Goal: Transaction & Acquisition: Purchase product/service

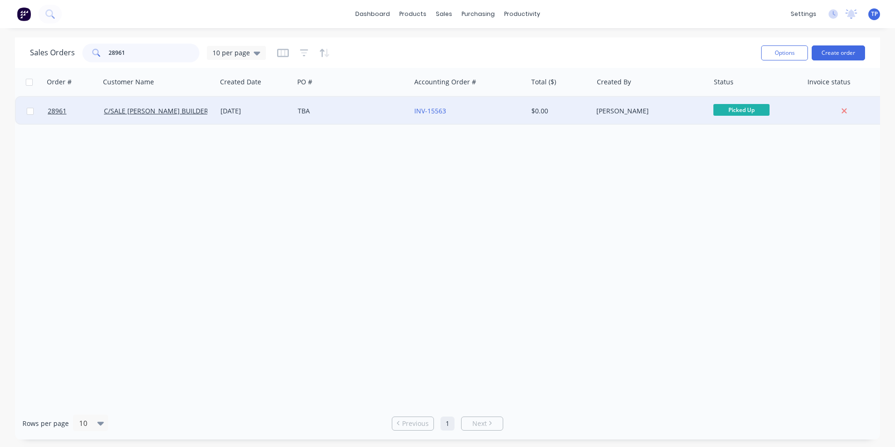
type input "28961"
click at [390, 111] on div "TBA" at bounding box center [350, 110] width 104 height 9
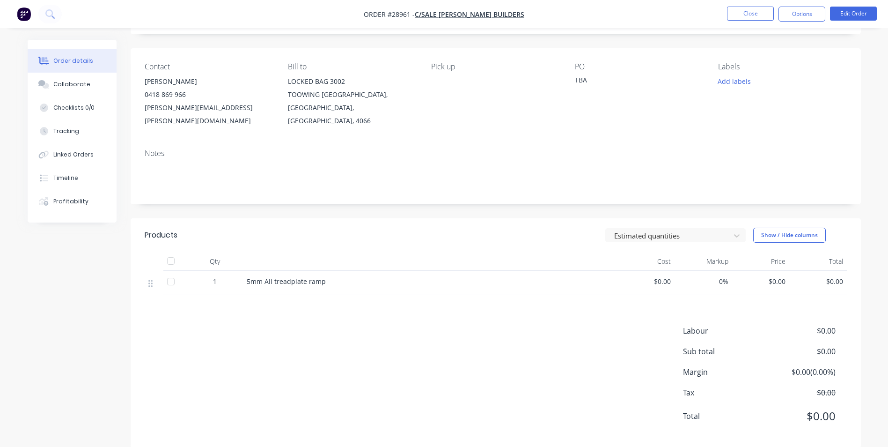
scroll to position [57, 0]
click at [736, 14] on button "Close" at bounding box center [750, 14] width 47 height 14
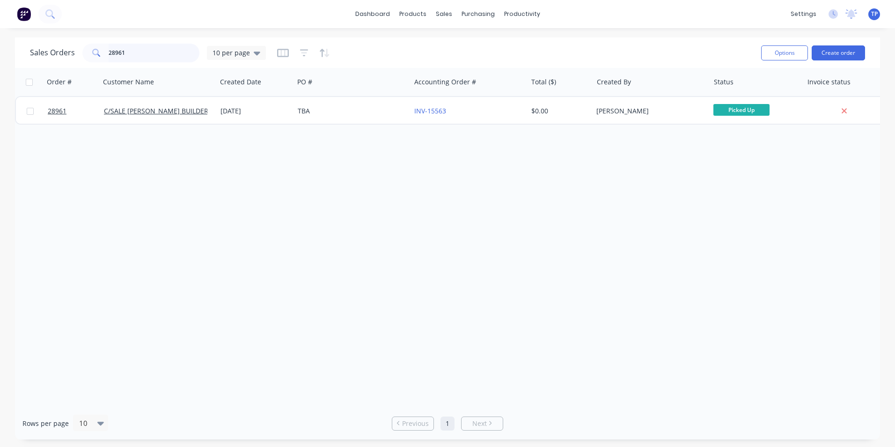
click at [149, 55] on input "28961" at bounding box center [154, 53] width 91 height 19
type input "2"
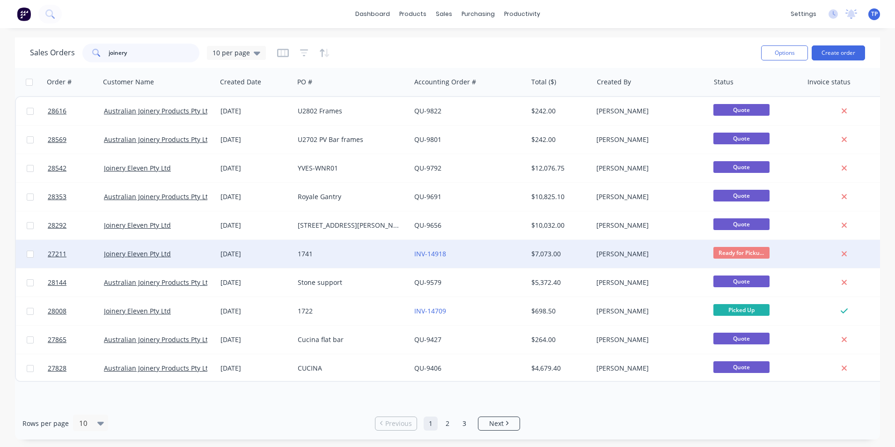
type input "joinery"
click at [363, 254] on div "1741" at bounding box center [350, 253] width 104 height 9
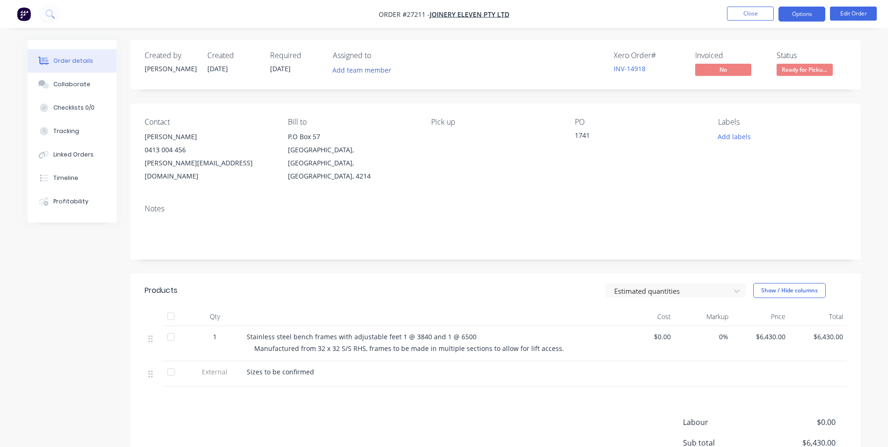
click at [788, 16] on button "Options" at bounding box center [802, 14] width 47 height 15
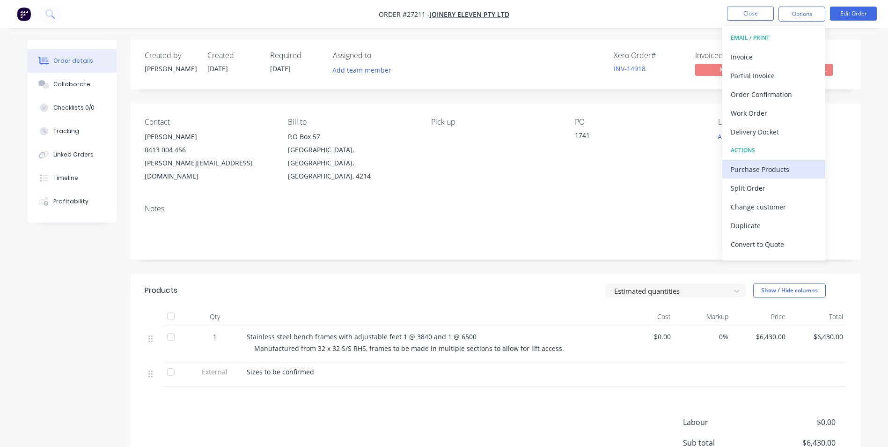
click at [744, 169] on div "Purchase Products" at bounding box center [774, 169] width 86 height 14
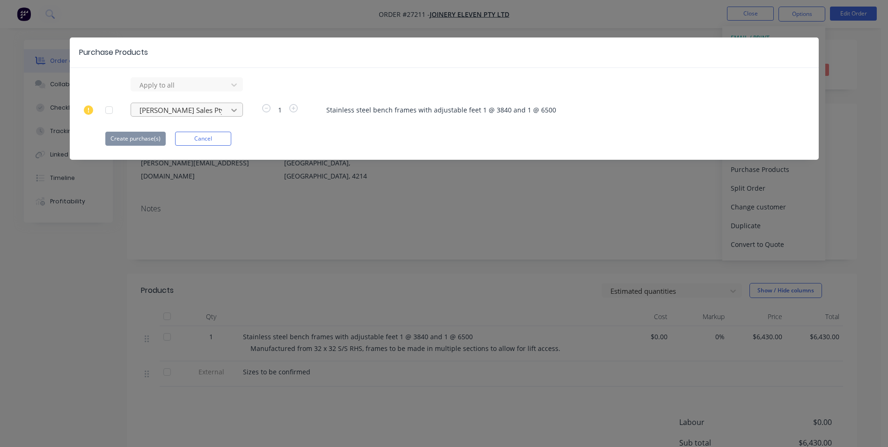
click at [235, 108] on icon at bounding box center [233, 109] width 9 height 9
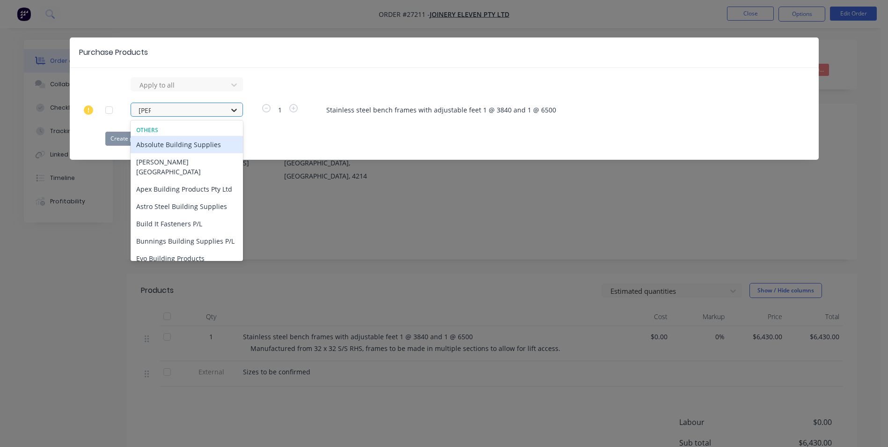
type input "buil"
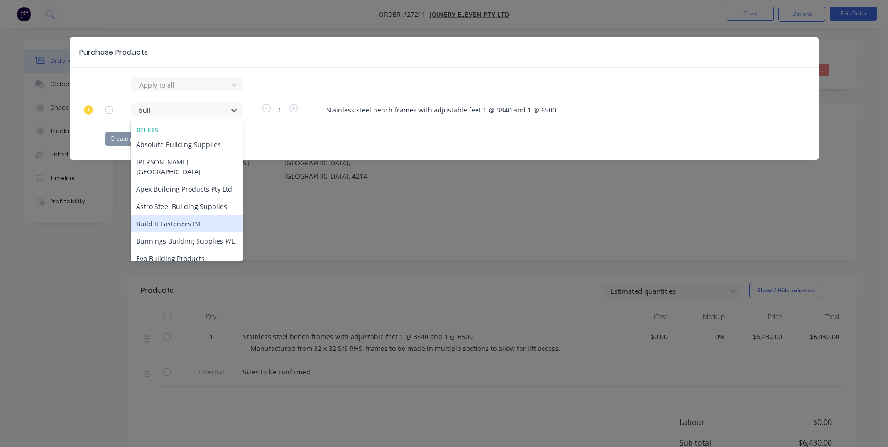
click at [173, 215] on div "Build It Fasteners P/L" at bounding box center [187, 223] width 112 height 17
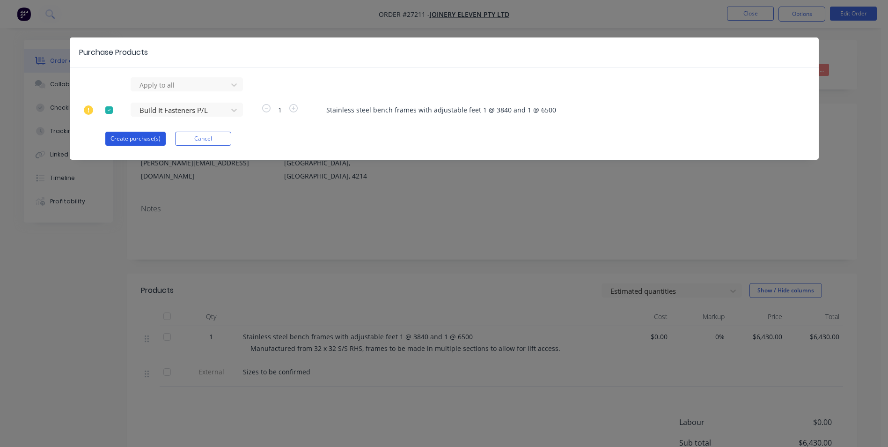
click at [136, 138] on button "Create purchase(s)" at bounding box center [135, 139] width 60 height 14
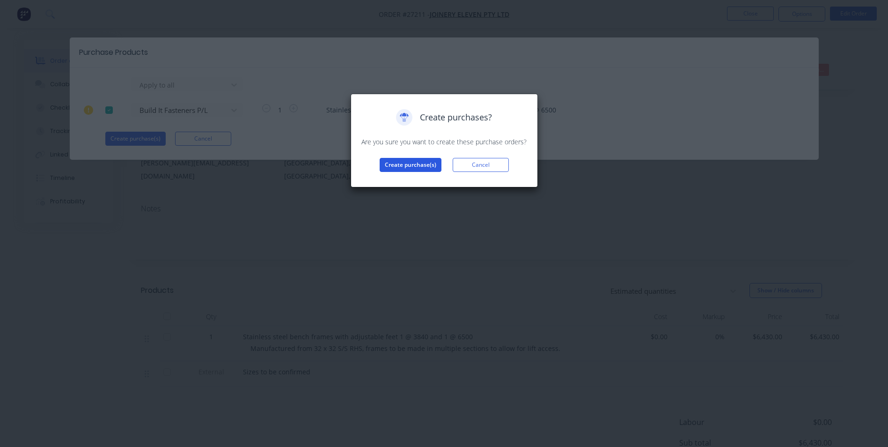
click at [394, 166] on button "Create purchase(s)" at bounding box center [411, 165] width 62 height 14
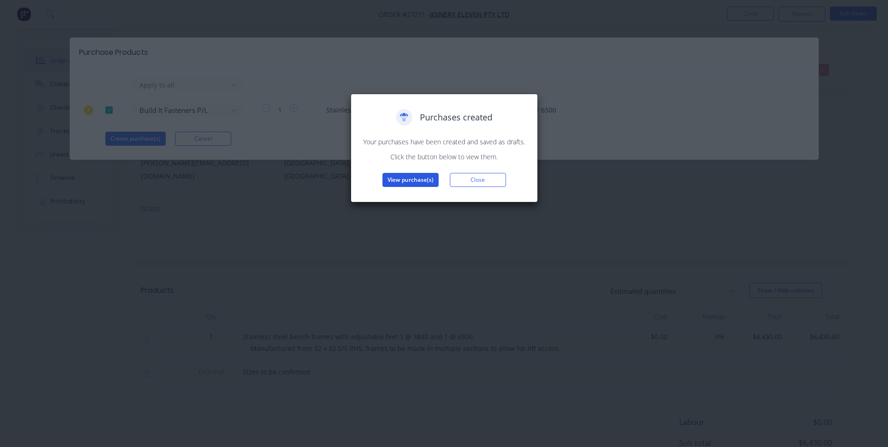
click at [416, 175] on button "View purchase(s)" at bounding box center [411, 180] width 56 height 14
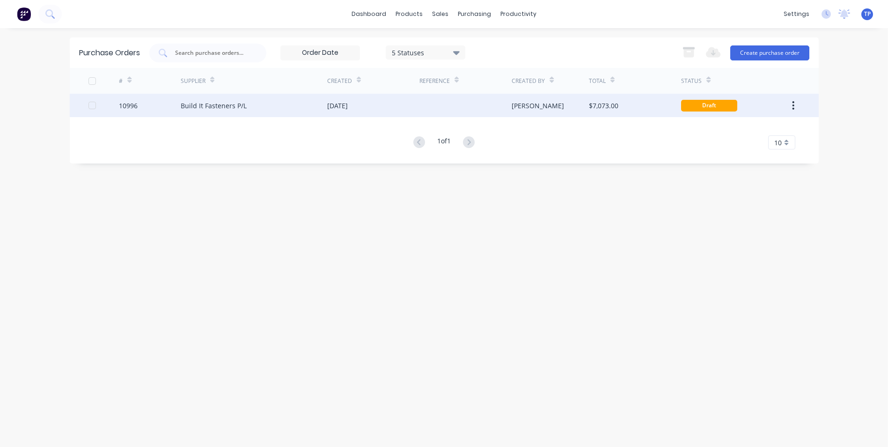
click at [272, 109] on div "Build It Fasteners P/L" at bounding box center [254, 105] width 147 height 23
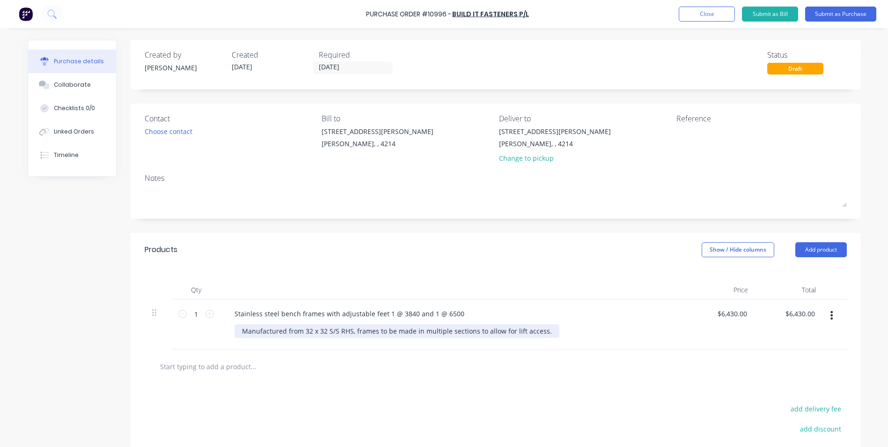
click at [544, 331] on div "Manufactured from 32 x 32 S/S RHS, frames to be made in multiple sections to al…" at bounding box center [397, 331] width 325 height 14
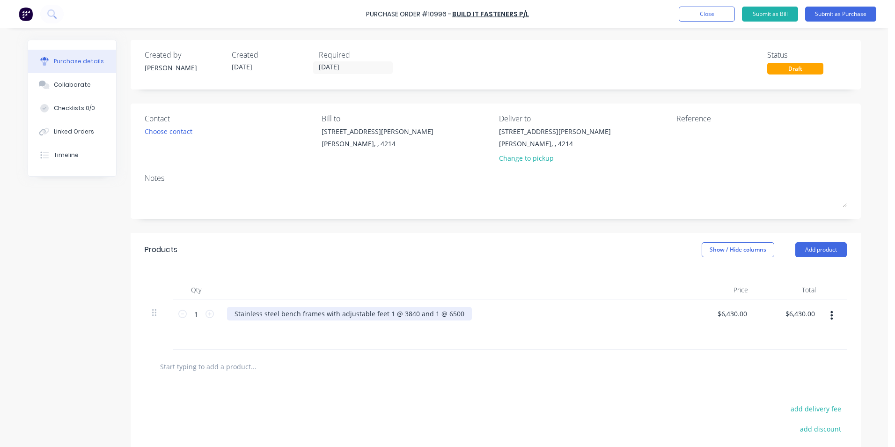
click at [453, 314] on div "Stainless steel bench frames with adjustable feet 1 @ 3840 and 1 @ 6500" at bounding box center [349, 314] width 245 height 14
click at [191, 315] on input "1" at bounding box center [196, 314] width 19 height 14
type input "12"
type input "$77,160.00"
type input "12"
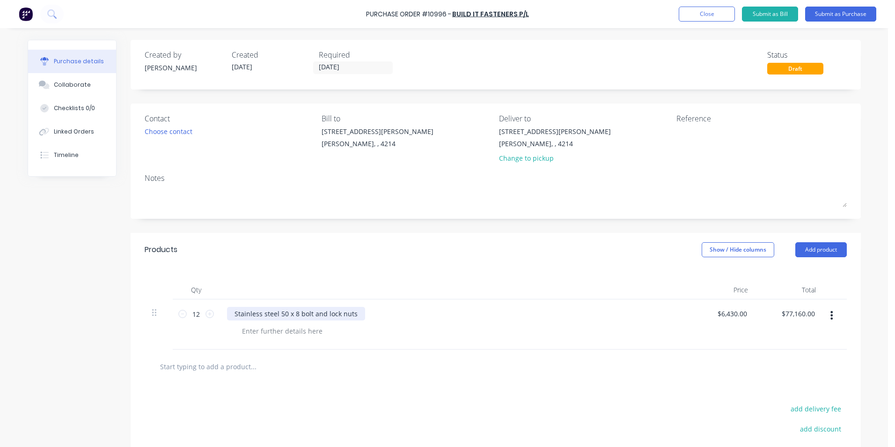
click at [306, 314] on div "Stainless steel 50 x 8 bolt and lock nuts" at bounding box center [296, 314] width 138 height 14
click at [743, 312] on input "6430.00" at bounding box center [734, 314] width 29 height 14
type input "6"
type input "$0.00"
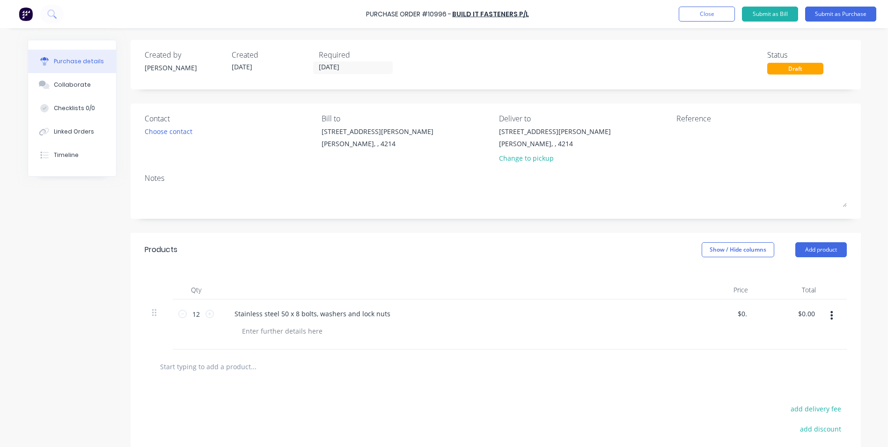
click at [718, 375] on div at bounding box center [496, 366] width 702 height 34
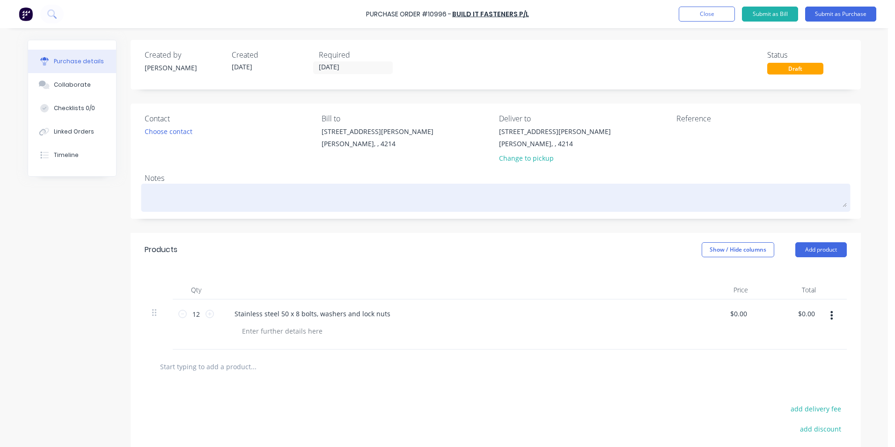
click at [167, 200] on textarea at bounding box center [496, 196] width 702 height 21
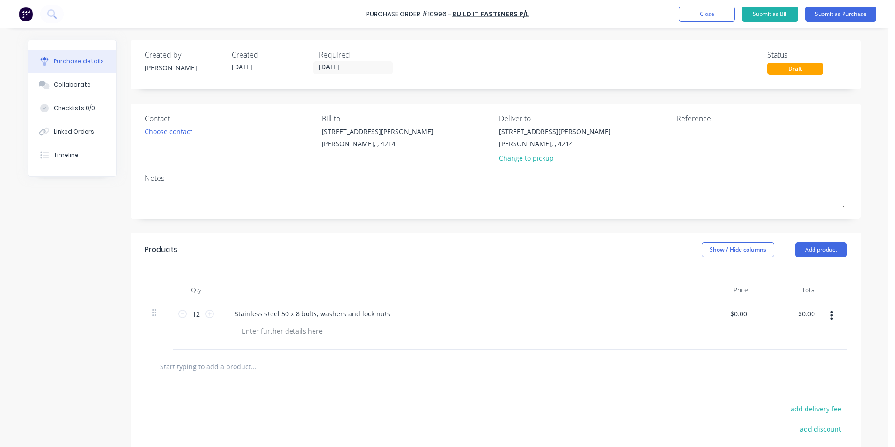
type textarea "x"
type textarea "J"
type textarea "x"
type textarea "Jo"
type textarea "x"
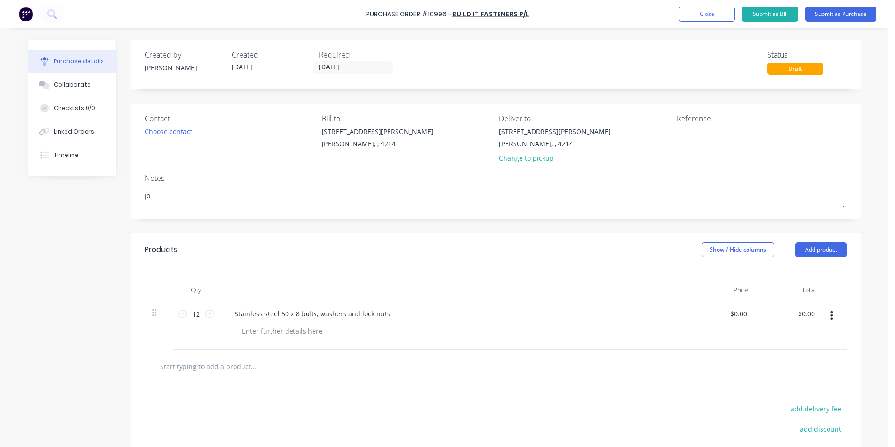
type textarea "Joi"
type textarea "x"
type textarea "Join"
type textarea "x"
type textarea "Joine"
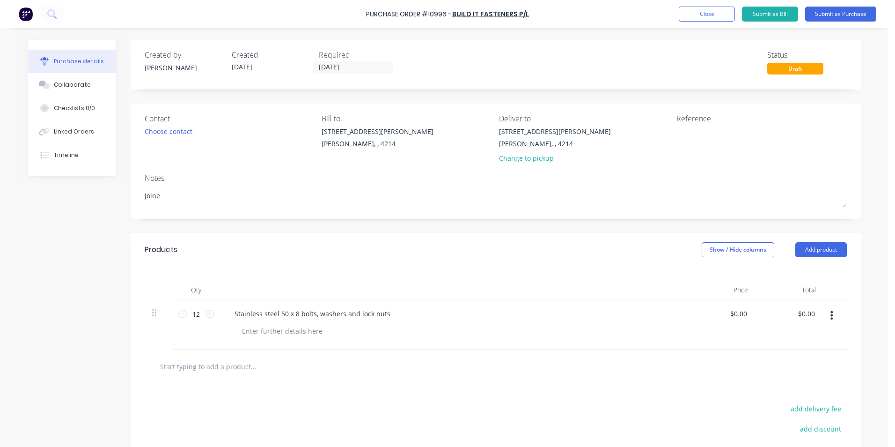
type textarea "x"
type textarea "Joiner"
type textarea "x"
type textarea "Joinery"
type textarea "x"
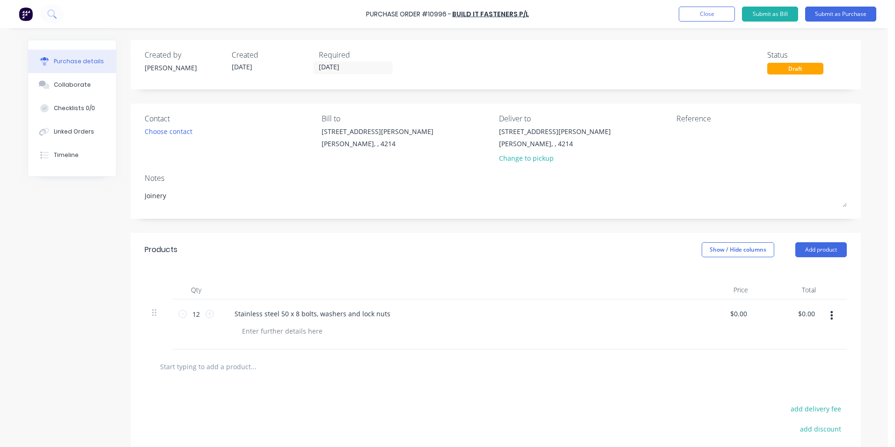
type textarea "Joinery"
type textarea "x"
type textarea "Joinery e"
type textarea "x"
type textarea "Joinery el"
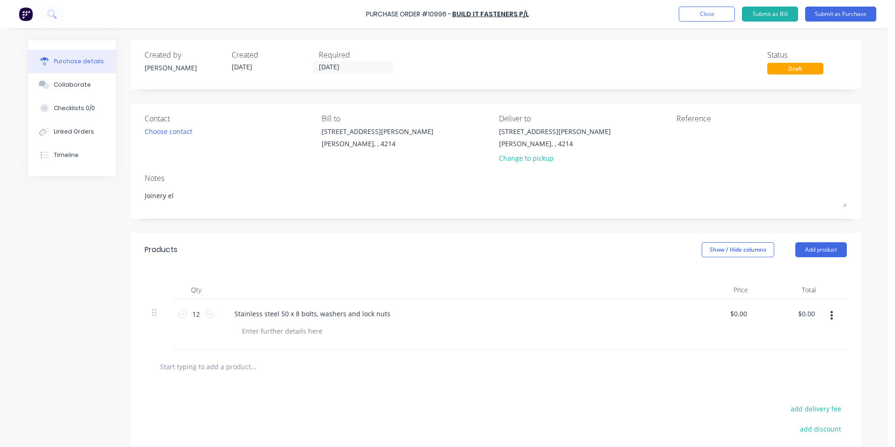
type textarea "x"
type textarea "Joinery ele"
type textarea "x"
type textarea "Joinery elev"
type textarea "x"
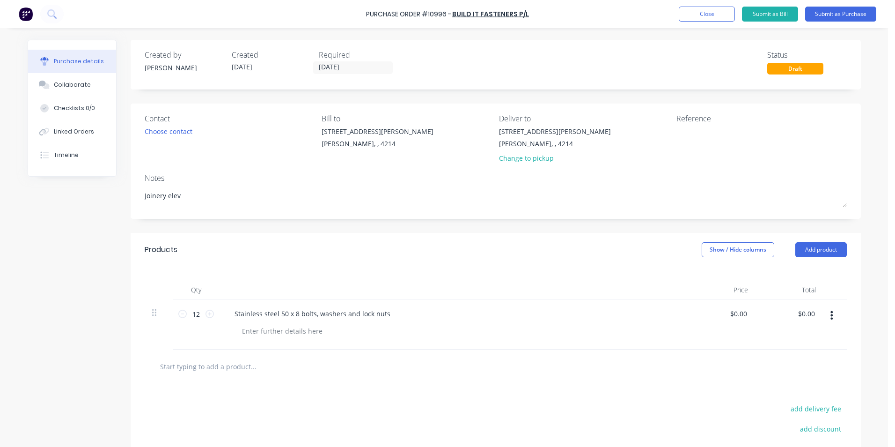
type textarea "Joinery eleve"
type textarea "x"
type textarea "Joinery eleven"
type textarea "x"
type textarea "Joinery eleven"
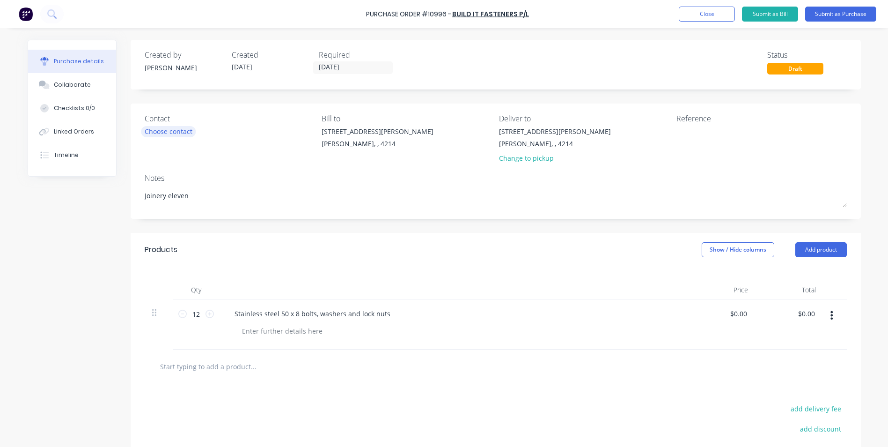
click at [169, 132] on div "Choose contact" at bounding box center [169, 131] width 48 height 10
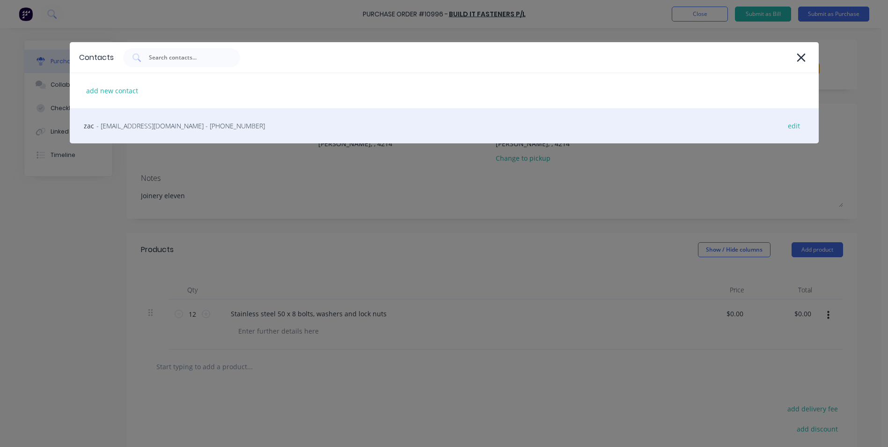
click at [144, 127] on span "- sales@bifqld.com.au - (07) 5527 8350" at bounding box center [180, 126] width 169 height 10
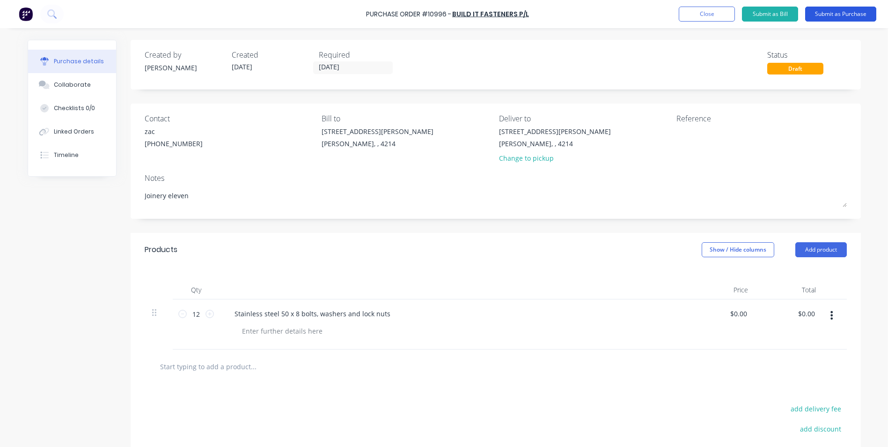
click at [820, 14] on button "Submit as Purchase" at bounding box center [840, 14] width 71 height 15
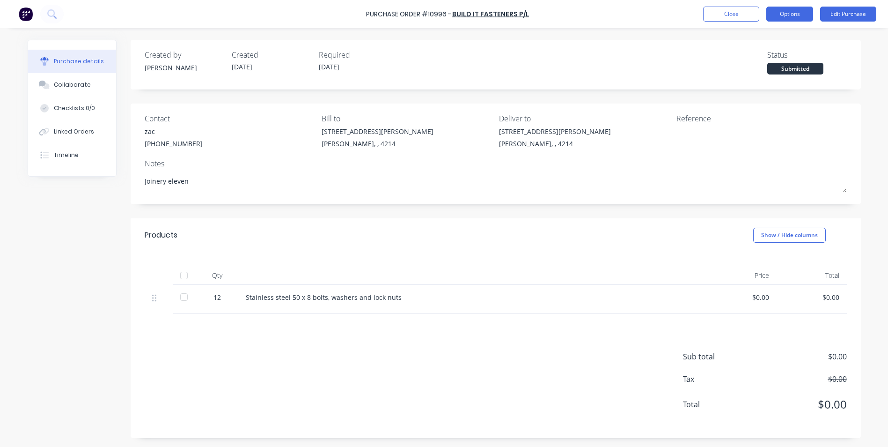
click at [787, 15] on button "Options" at bounding box center [789, 14] width 47 height 15
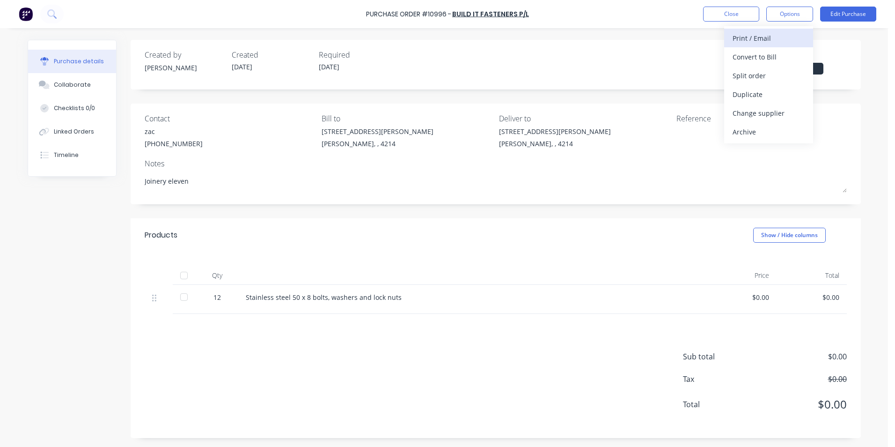
click at [756, 37] on div "Print / Email" at bounding box center [769, 38] width 72 height 14
click at [741, 76] on div "Without pricing" at bounding box center [769, 76] width 72 height 14
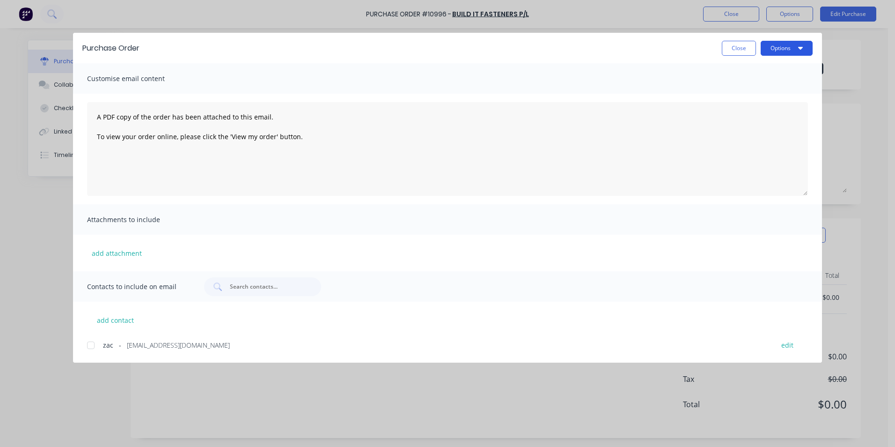
click at [784, 48] on button "Options" at bounding box center [787, 48] width 52 height 15
click at [742, 91] on div "Print" at bounding box center [768, 91] width 72 height 14
click at [735, 48] on button "Close" at bounding box center [739, 48] width 34 height 15
type textarea "x"
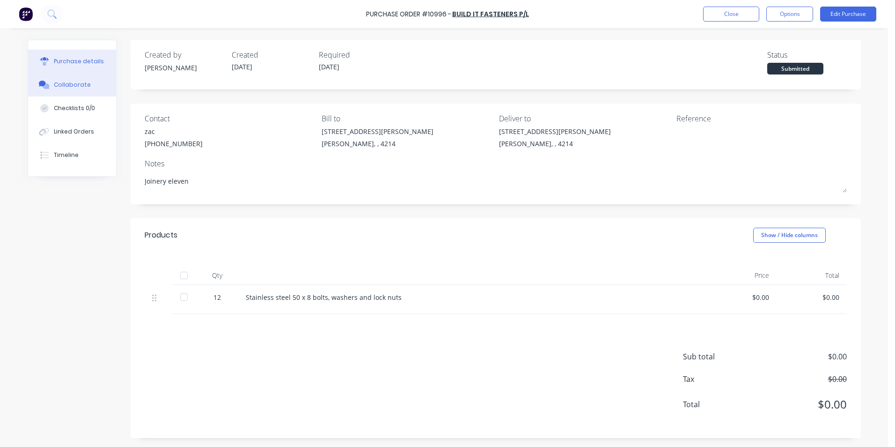
click at [79, 85] on div "Collaborate" at bounding box center [72, 85] width 37 height 8
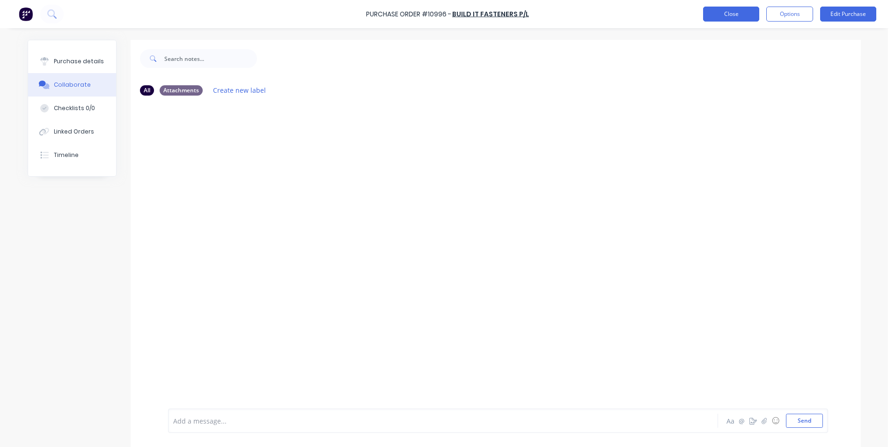
click at [722, 15] on button "Close" at bounding box center [731, 14] width 56 height 15
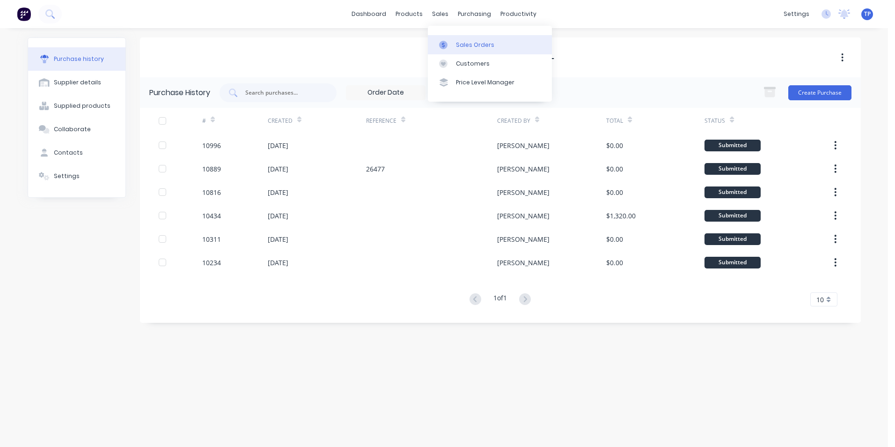
click at [468, 47] on div "Sales Orders" at bounding box center [475, 45] width 38 height 8
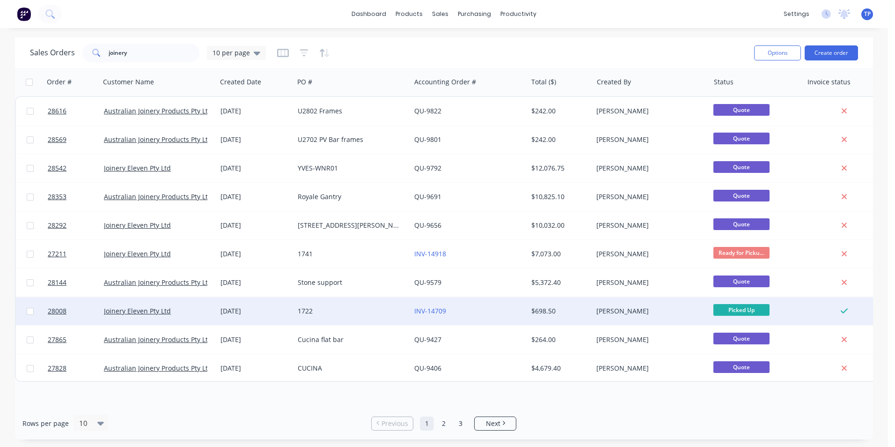
click at [340, 309] on div "1722" at bounding box center [350, 310] width 104 height 9
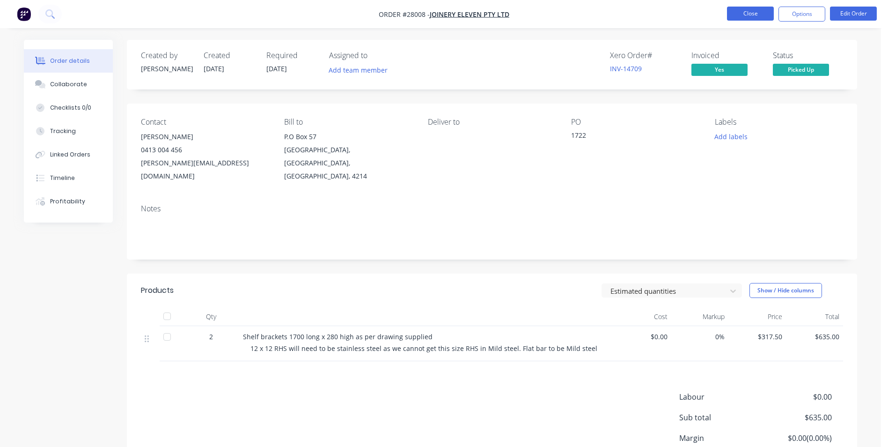
click at [736, 15] on button "Close" at bounding box center [750, 14] width 47 height 14
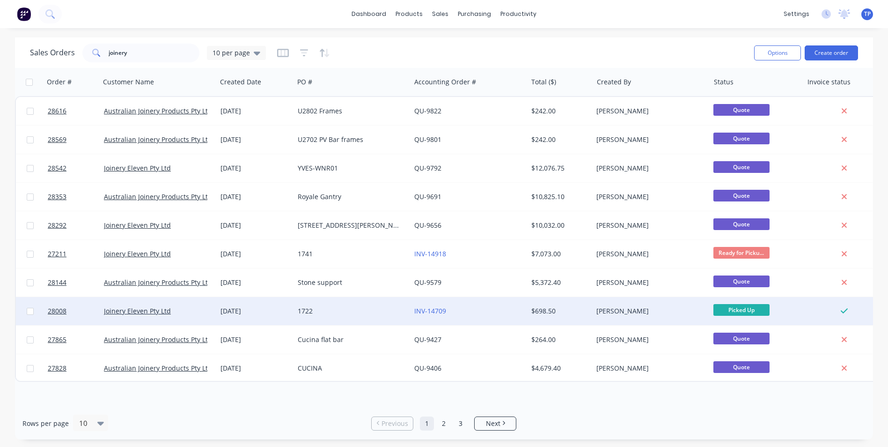
click at [487, 309] on div "INV-14709" at bounding box center [466, 310] width 104 height 9
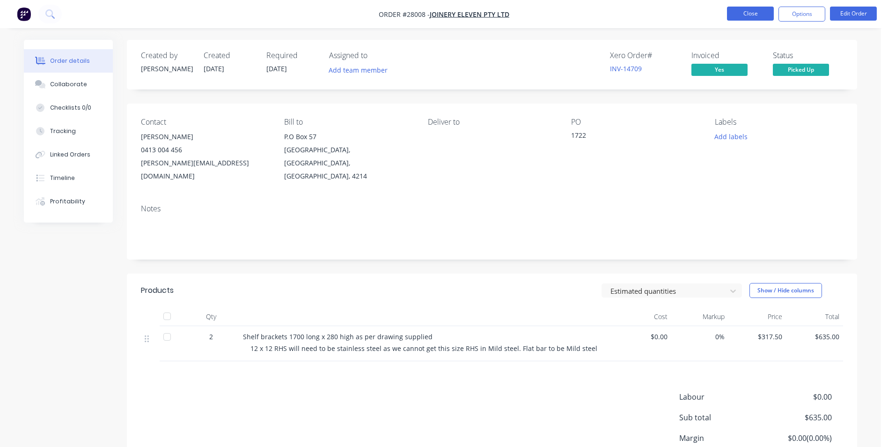
click at [733, 15] on button "Close" at bounding box center [750, 14] width 47 height 14
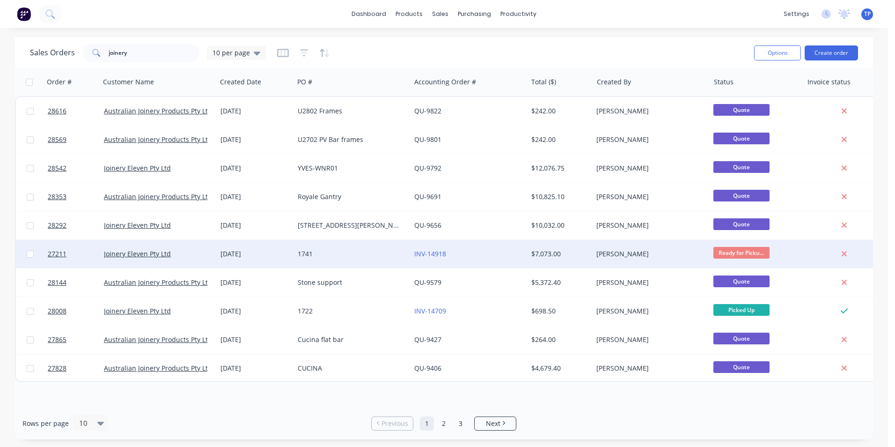
click at [362, 253] on div "1741" at bounding box center [350, 253] width 104 height 9
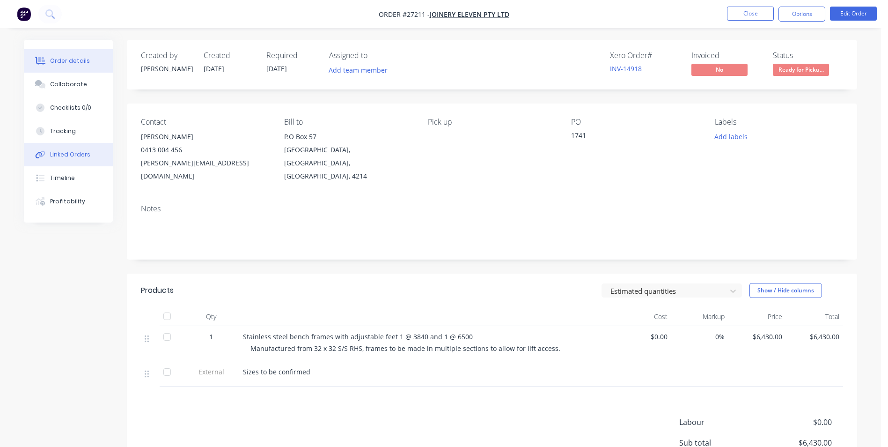
click at [55, 153] on div "Linked Orders" at bounding box center [70, 154] width 40 height 8
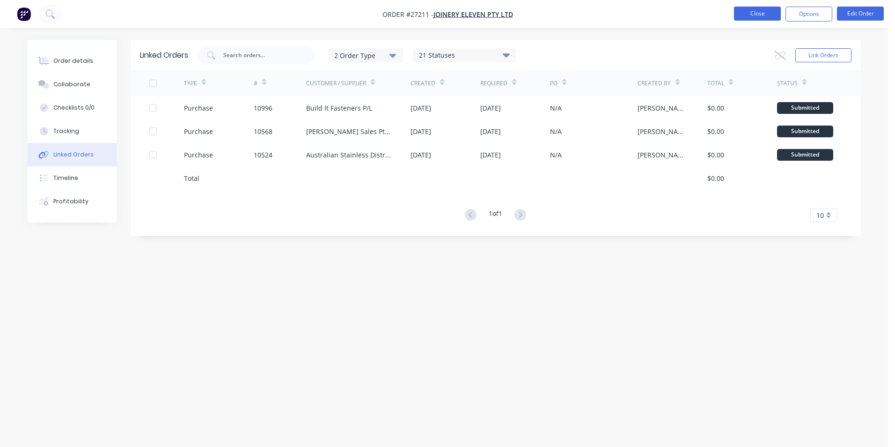
click at [741, 11] on button "Close" at bounding box center [757, 14] width 47 height 14
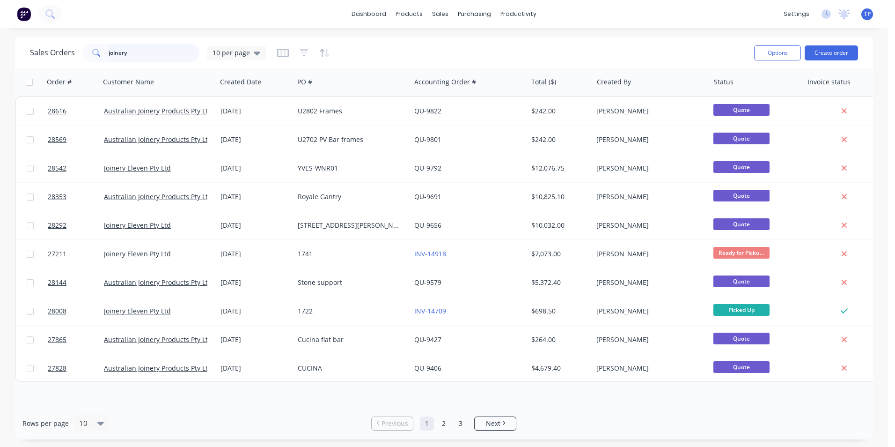
click at [145, 48] on input "joinery" at bounding box center [154, 53] width 91 height 19
type input "j"
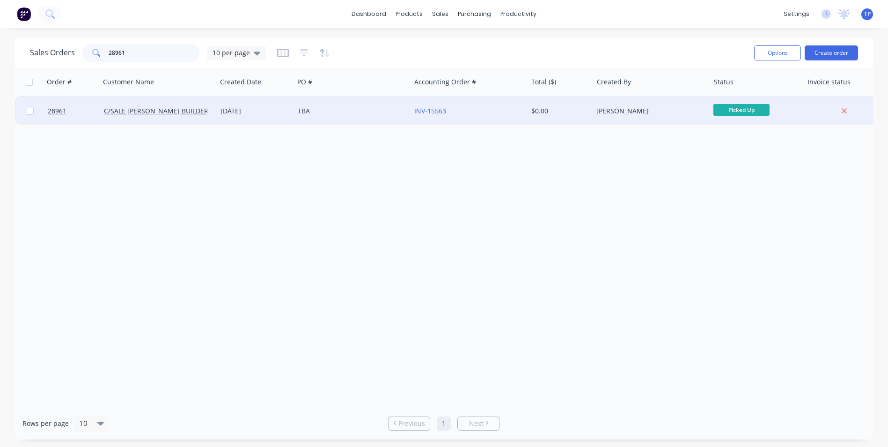
type input "28961"
click at [358, 105] on div "TBA" at bounding box center [352, 111] width 117 height 28
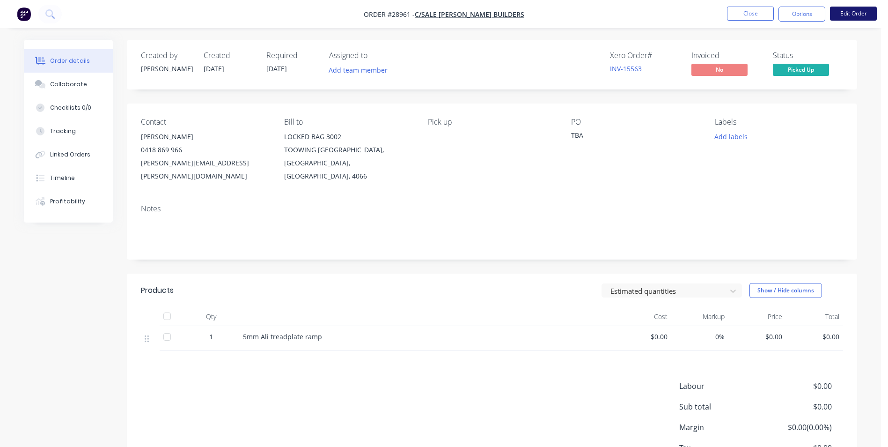
click at [854, 13] on button "Edit Order" at bounding box center [853, 14] width 47 height 14
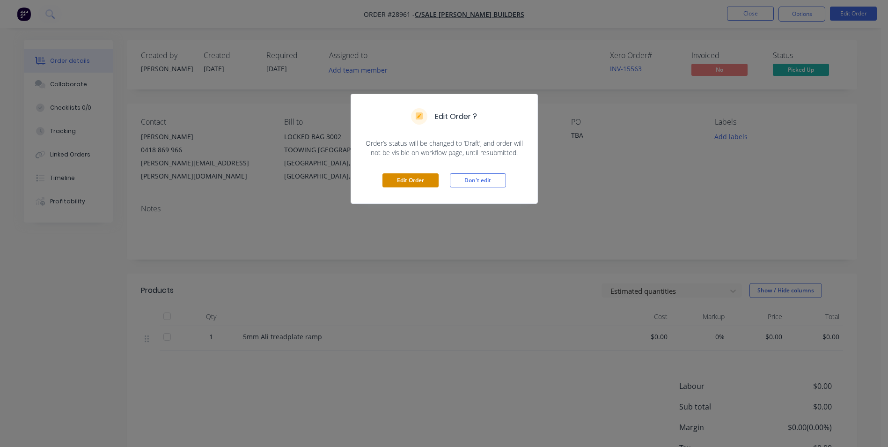
click at [436, 183] on button "Edit Order" at bounding box center [411, 180] width 56 height 14
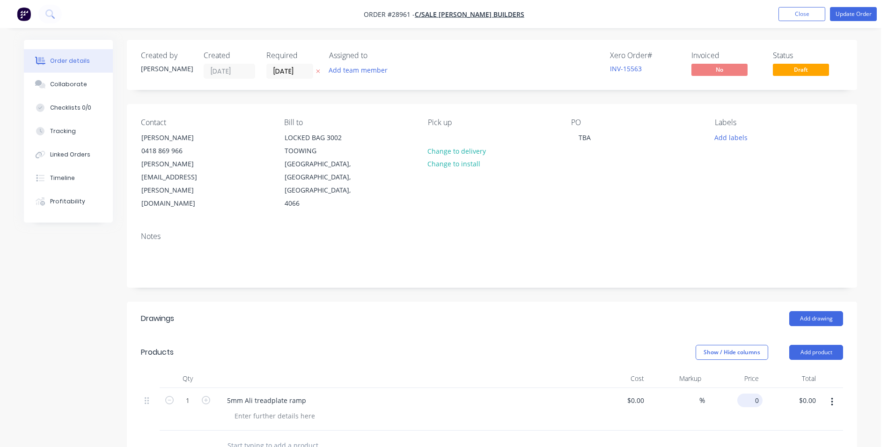
click at [759, 393] on input "0" at bounding box center [752, 400] width 22 height 14
type input "$254.00"
click at [748, 430] on div at bounding box center [492, 445] width 702 height 30
click at [851, 13] on button "Update Order" at bounding box center [853, 14] width 47 height 14
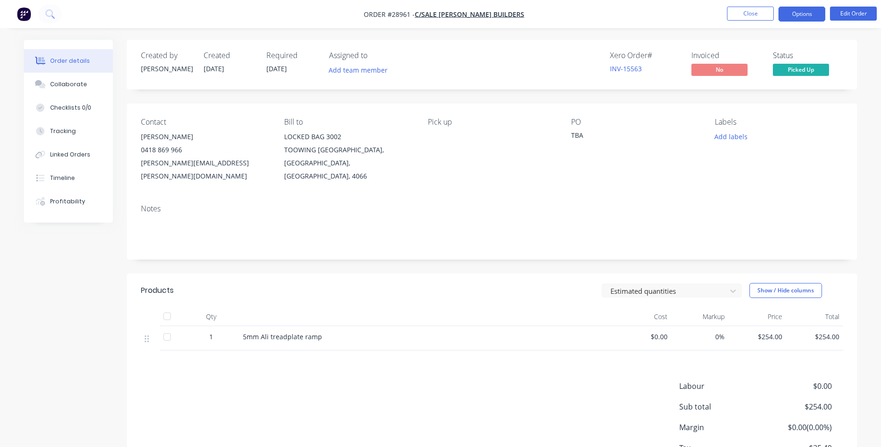
click at [802, 10] on button "Options" at bounding box center [802, 14] width 47 height 15
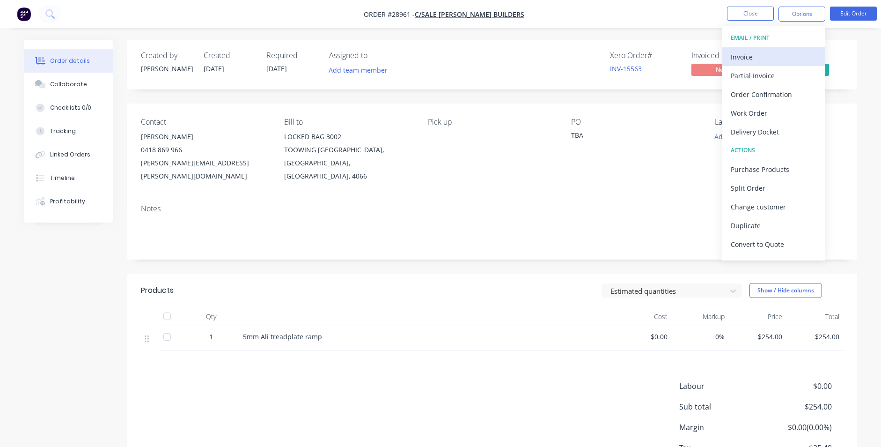
click at [784, 57] on div "Invoice" at bounding box center [774, 57] width 86 height 14
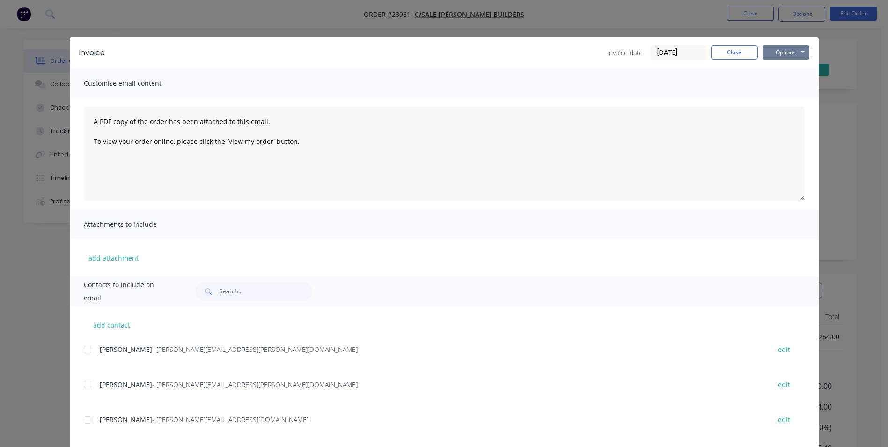
click at [787, 53] on button "Options" at bounding box center [786, 52] width 47 height 14
click at [776, 83] on button "Print" at bounding box center [793, 84] width 60 height 15
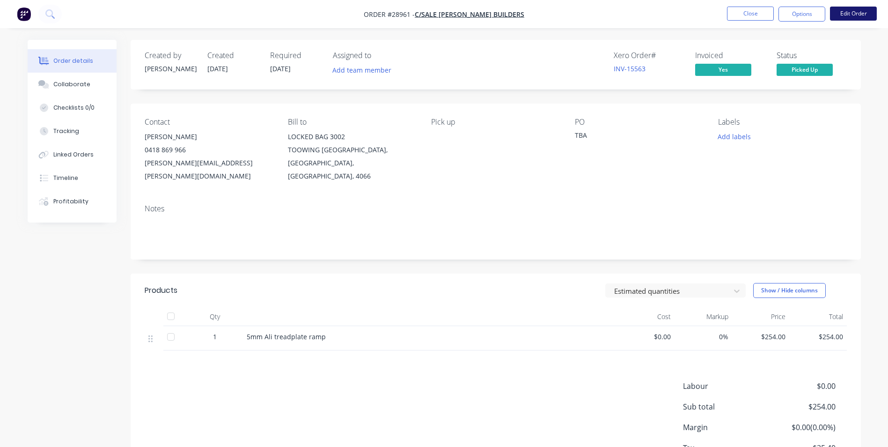
click at [839, 12] on button "Edit Order" at bounding box center [853, 14] width 47 height 14
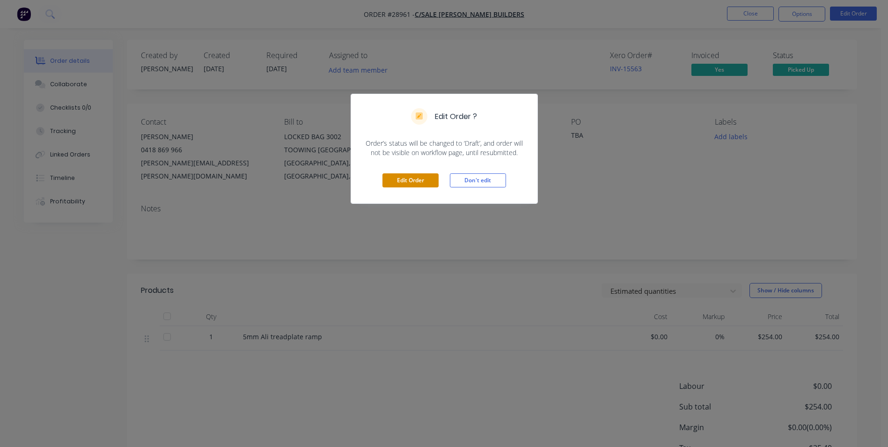
click at [405, 182] on button "Edit Order" at bounding box center [411, 180] width 56 height 14
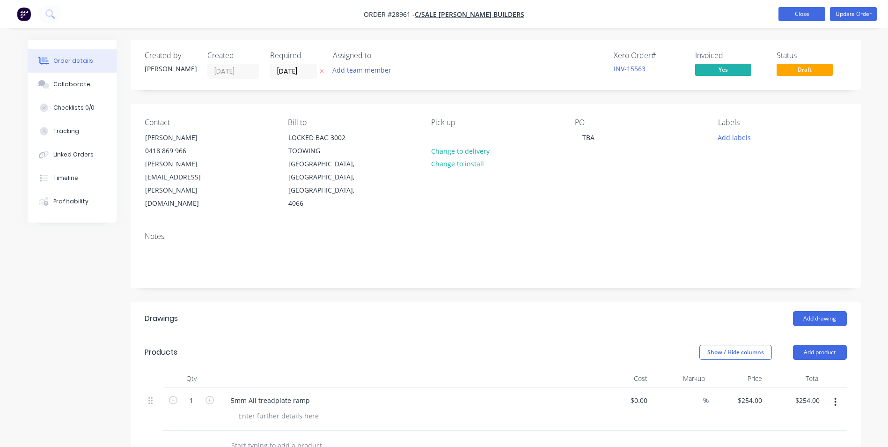
click at [811, 15] on button "Close" at bounding box center [802, 14] width 47 height 14
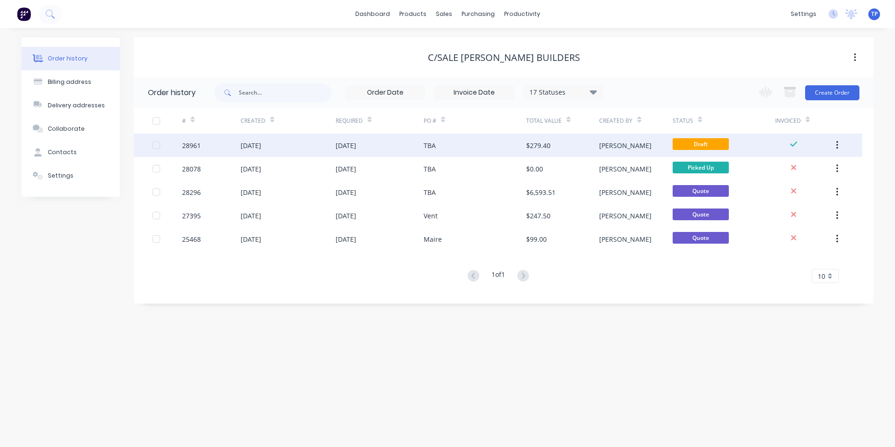
click at [471, 144] on div "TBA" at bounding box center [475, 144] width 103 height 23
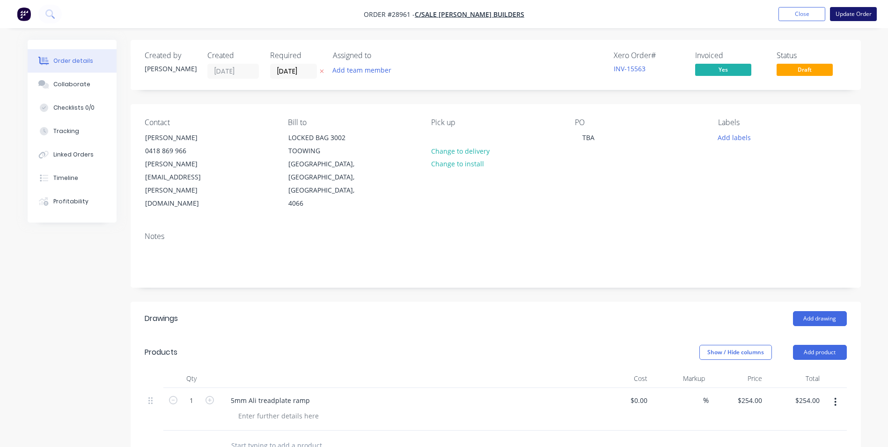
click at [843, 12] on button "Update Order" at bounding box center [853, 14] width 47 height 14
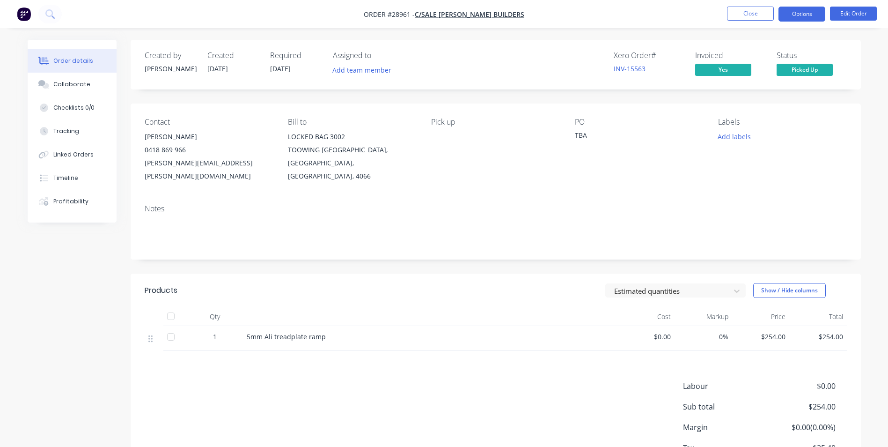
click at [790, 10] on button "Options" at bounding box center [802, 14] width 47 height 15
click at [408, 251] on div "Created by [PERSON_NAME] Created [DATE] Required [DATE] Assigned to Add team me…" at bounding box center [496, 271] width 730 height 463
click at [736, 12] on button "Close" at bounding box center [750, 14] width 47 height 14
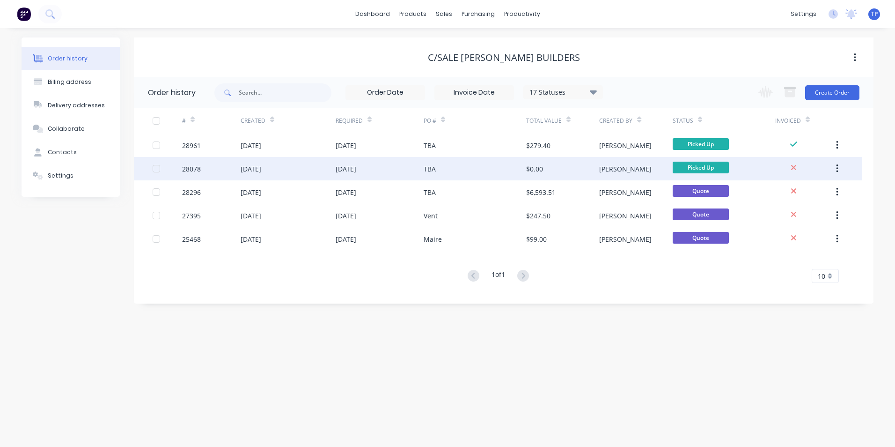
click at [473, 168] on div "TBA" at bounding box center [475, 168] width 103 height 23
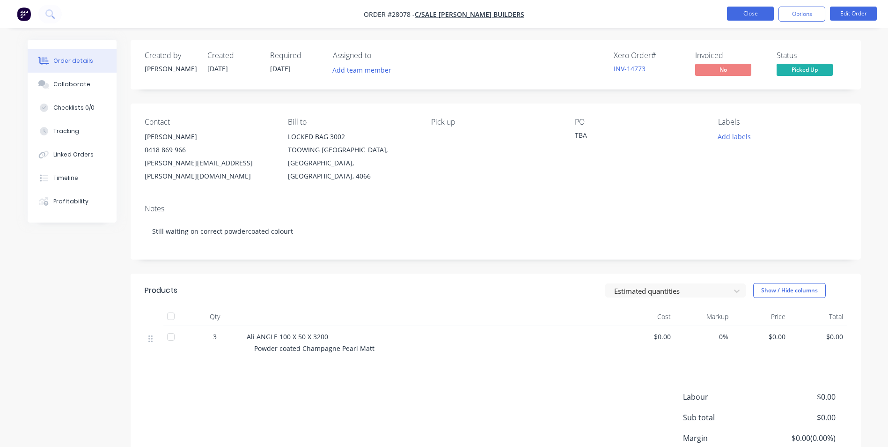
click at [734, 9] on button "Close" at bounding box center [750, 14] width 47 height 14
